Goal: Book appointment/travel/reservation

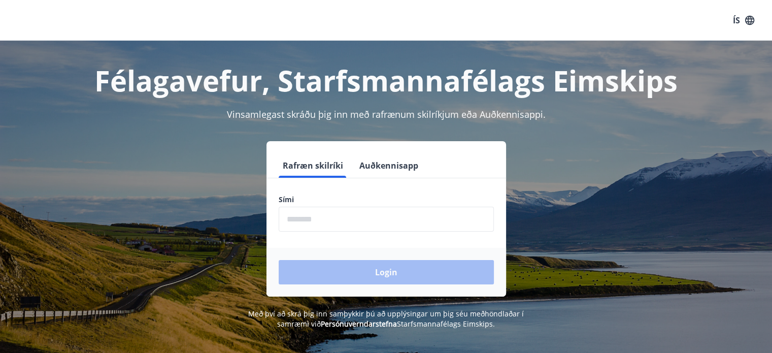
click at [449, 221] on input "phone" at bounding box center [386, 219] width 215 height 25
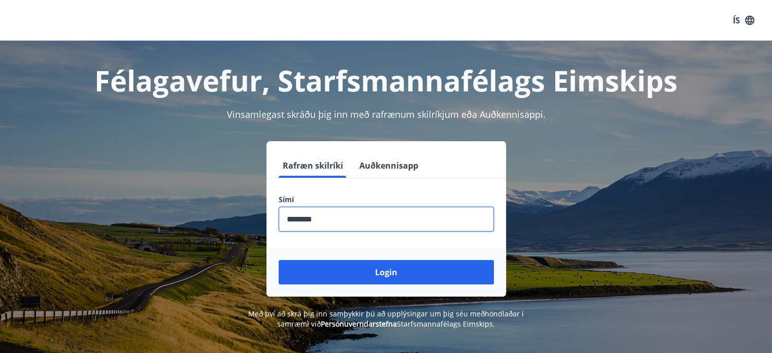
type input "********"
click at [417, 288] on div "Login" at bounding box center [386, 272] width 240 height 49
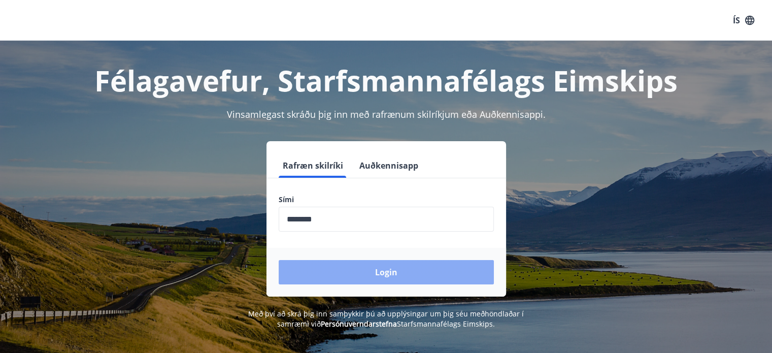
click at [422, 272] on button "Login" at bounding box center [386, 272] width 215 height 24
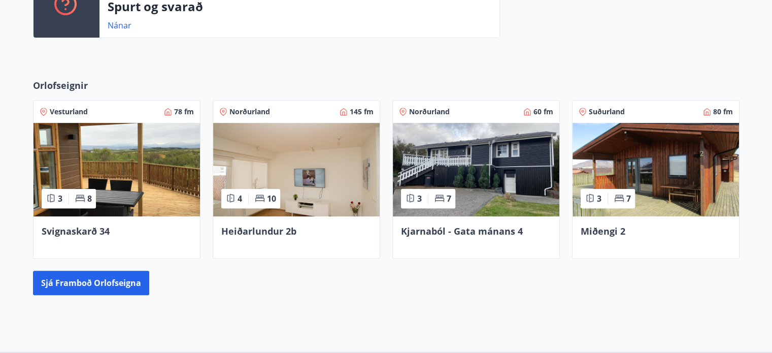
scroll to position [391, 0]
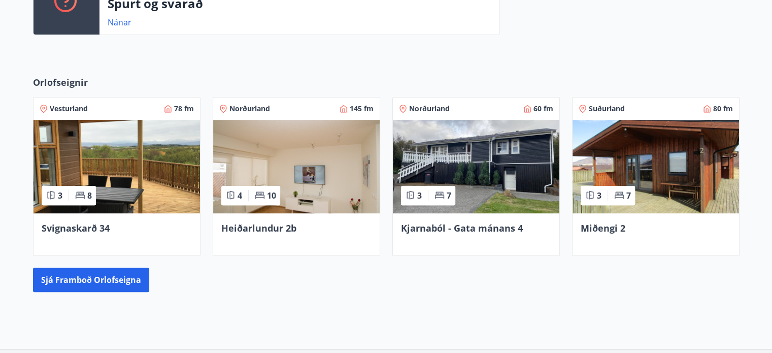
click at [431, 185] on img at bounding box center [476, 166] width 166 height 93
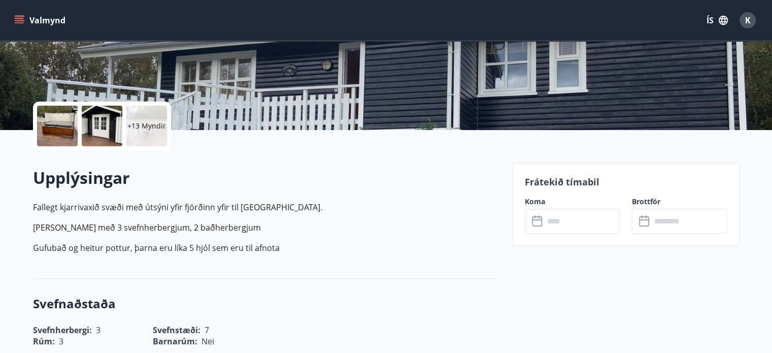
scroll to position [178, 0]
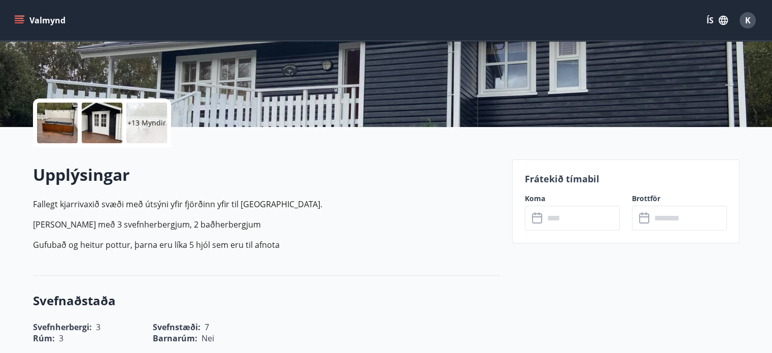
click at [572, 229] on input "text" at bounding box center [582, 218] width 76 height 25
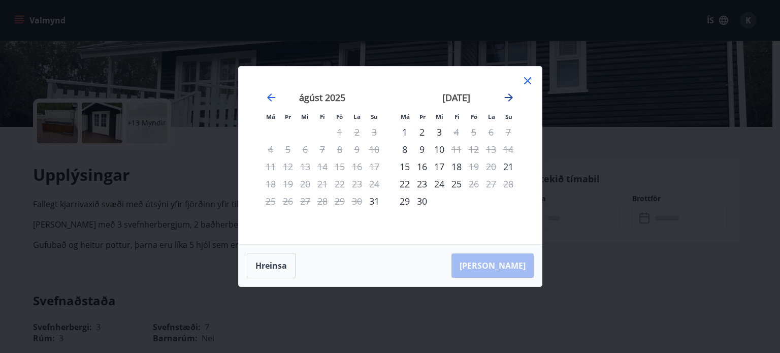
click at [511, 102] on icon "Move forward to switch to the next month." at bounding box center [508, 97] width 12 height 12
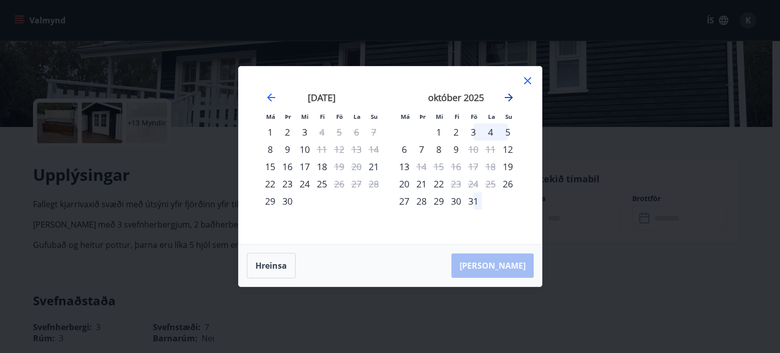
click at [511, 102] on icon "Move forward to switch to the next month." at bounding box center [508, 97] width 12 height 12
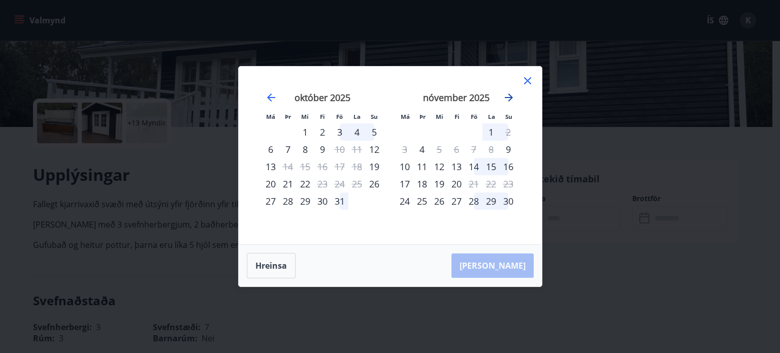
click at [511, 102] on icon "Move forward to switch to the next month." at bounding box center [508, 97] width 12 height 12
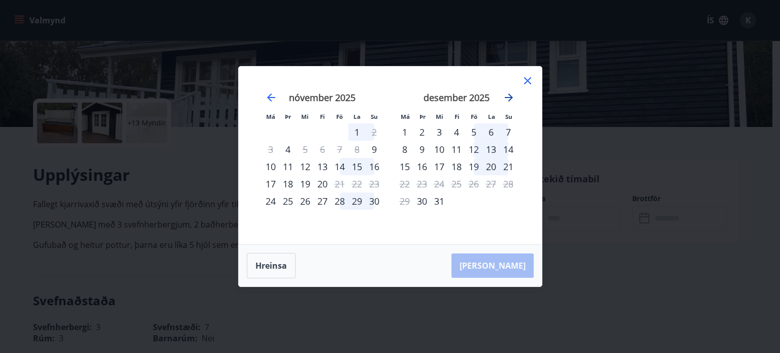
click at [509, 97] on icon "Move forward to switch to the next month." at bounding box center [508, 97] width 8 height 8
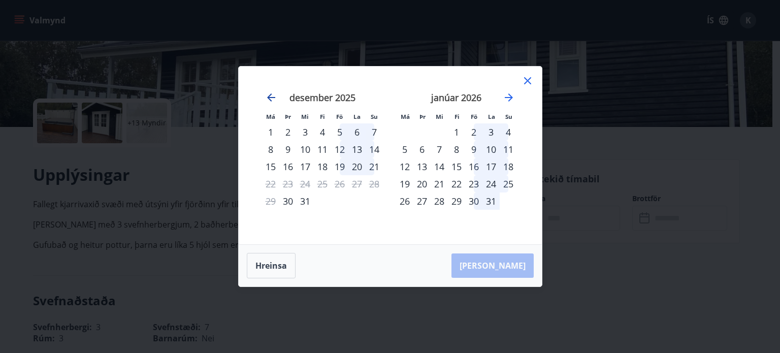
click at [271, 93] on icon "Move backward to switch to the previous month." at bounding box center [271, 97] width 12 height 12
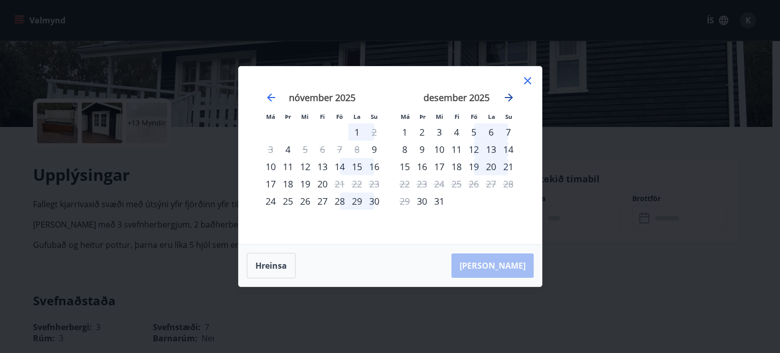
click at [509, 97] on icon "Move forward to switch to the next month." at bounding box center [508, 97] width 12 height 12
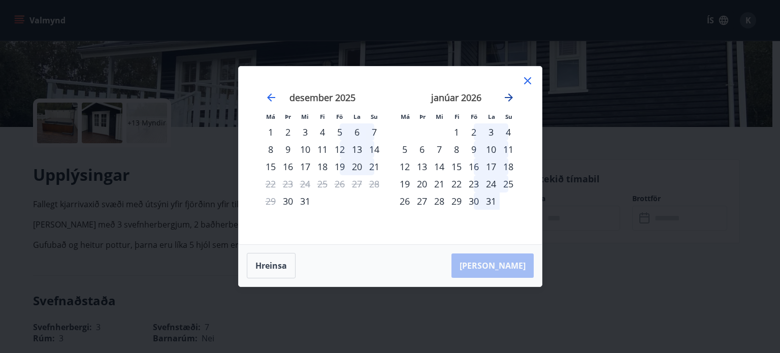
click at [508, 97] on icon "Move forward to switch to the next month." at bounding box center [508, 97] width 12 height 12
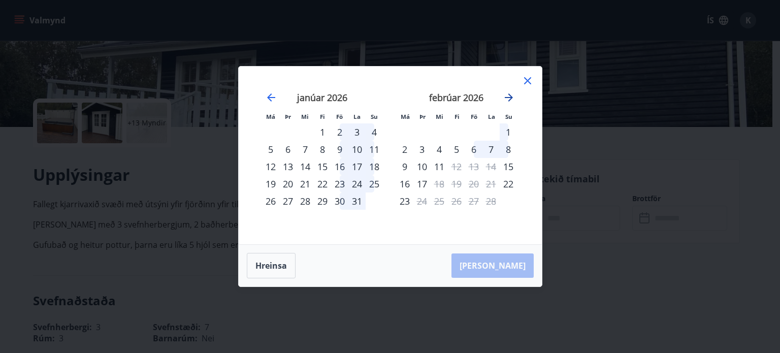
click at [509, 96] on icon "Move forward to switch to the next month." at bounding box center [508, 97] width 12 height 12
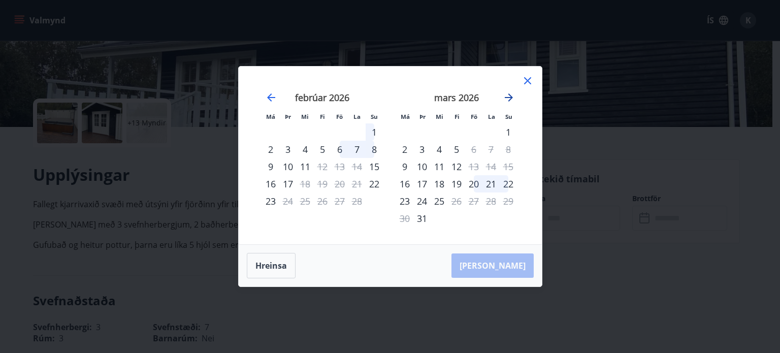
click at [509, 96] on icon "Move forward to switch to the next month." at bounding box center [508, 97] width 12 height 12
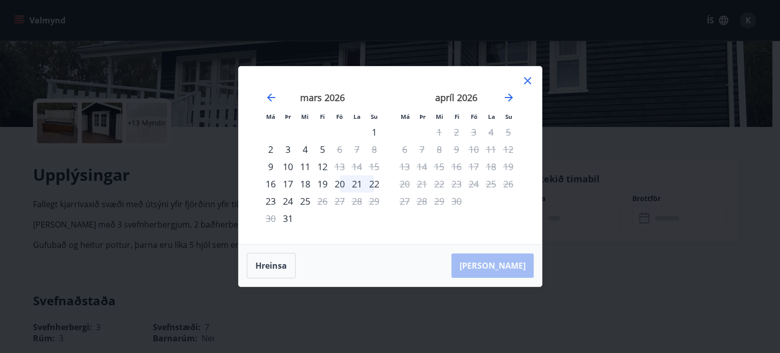
click at [532, 81] on icon at bounding box center [527, 81] width 12 height 12
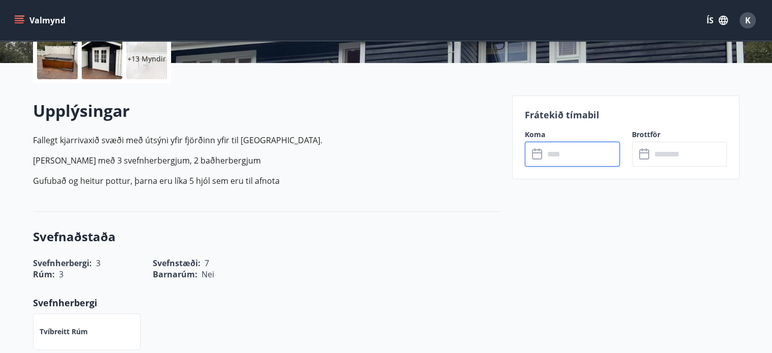
scroll to position [247, 0]
